Goal: Information Seeking & Learning: Learn about a topic

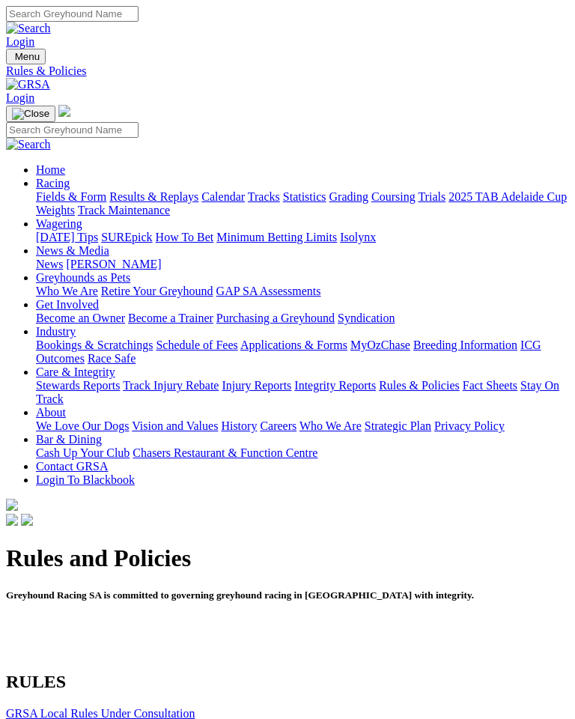
scroll to position [690, 0]
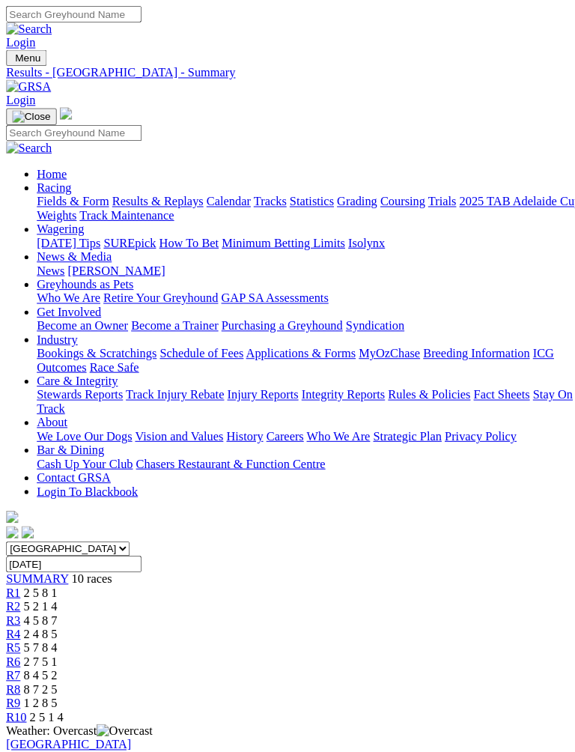
click at [12, 60] on img "Toggle navigation" at bounding box center [12, 60] width 0 height 0
click at [55, 106] on button "Toggle navigation" at bounding box center [30, 114] width 49 height 16
click at [12, 60] on img "Toggle navigation" at bounding box center [12, 60] width 0 height 0
click at [49, 108] on img "Toggle navigation" at bounding box center [30, 114] width 37 height 12
click at [12, 60] on img "Toggle navigation" at bounding box center [12, 60] width 0 height 0
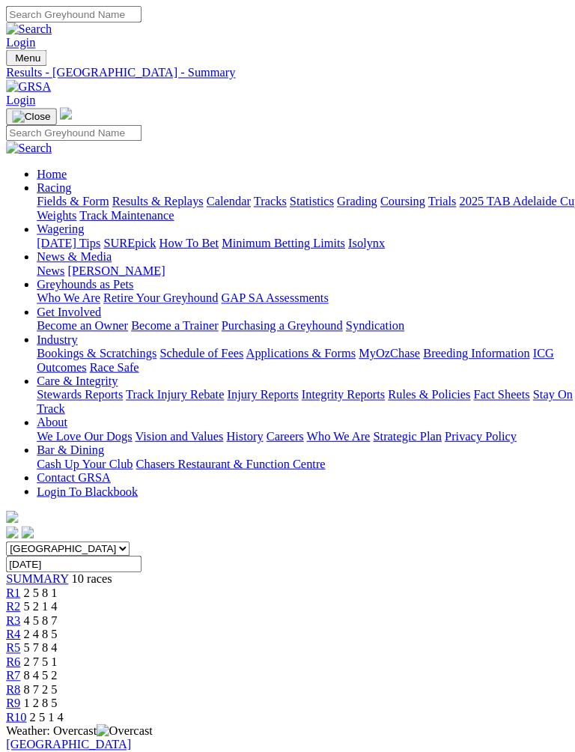
click at [70, 105] on img at bounding box center [64, 111] width 12 height 12
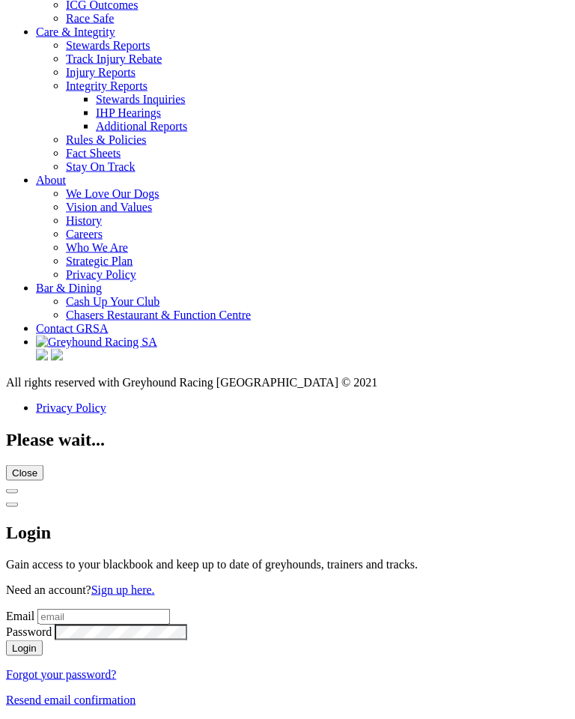
scroll to position [5230, 0]
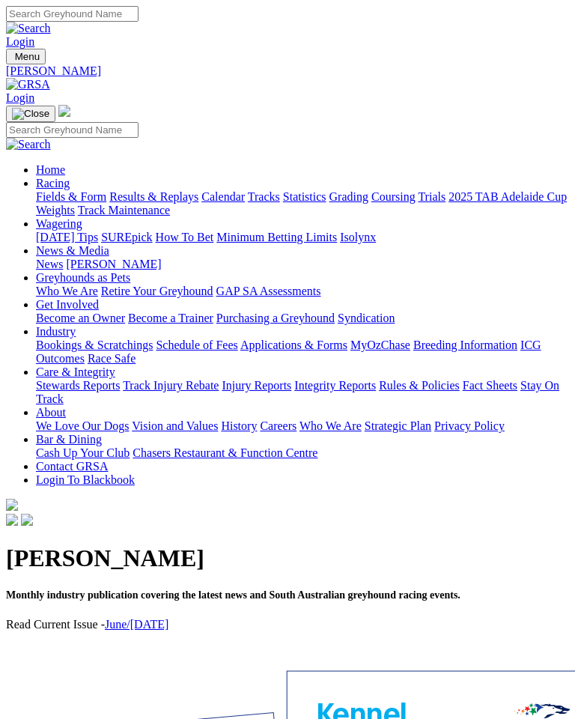
click at [146, 618] on link "June/[DATE]" at bounding box center [137, 624] width 64 height 13
